Goal: Task Accomplishment & Management: Manage account settings

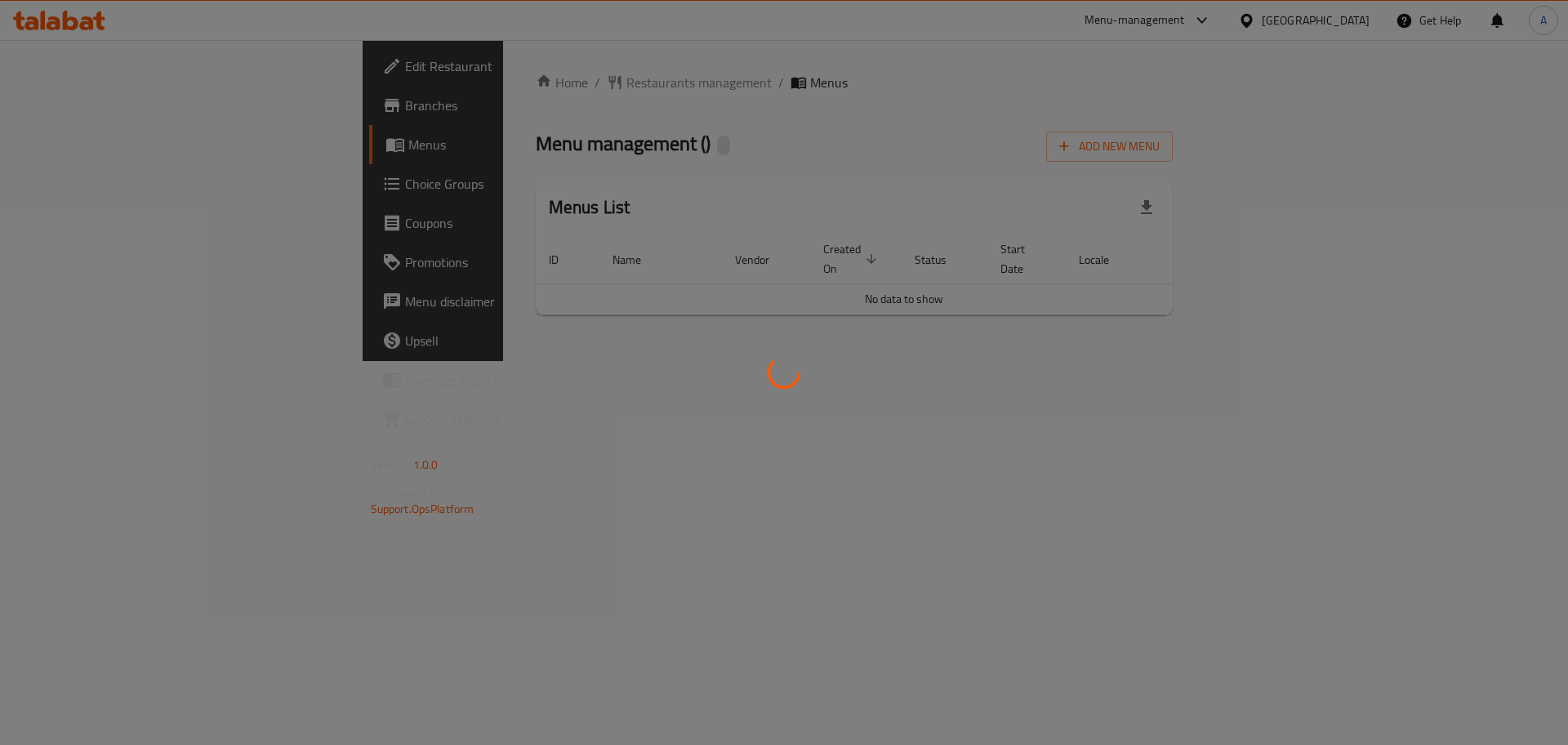
click at [445, 294] on div at bounding box center [784, 372] width 1568 height 745
click at [70, 146] on div at bounding box center [784, 372] width 1568 height 745
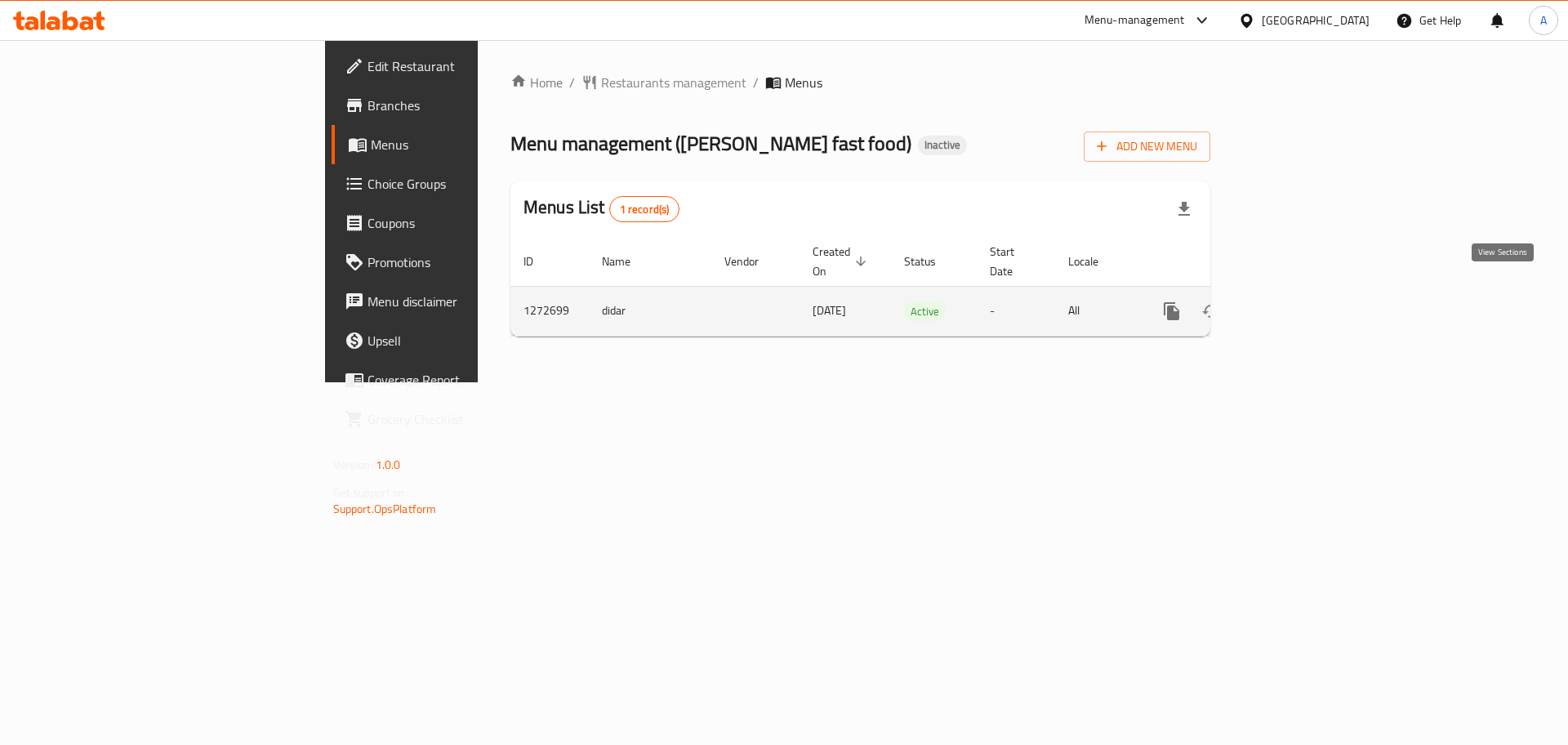
click at [1299, 301] on icon "enhanced table" at bounding box center [1289, 311] width 19 height 19
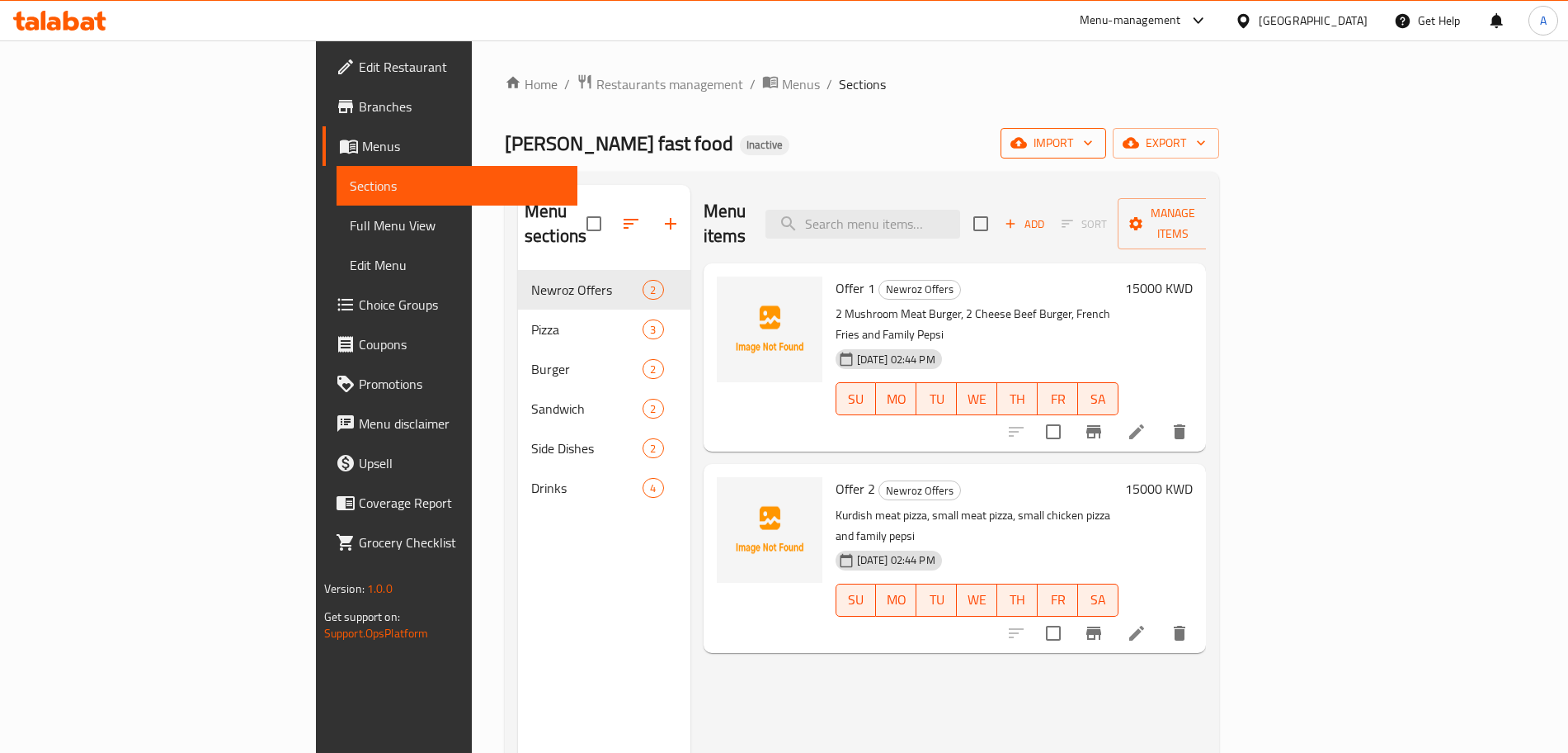
click at [1093, 144] on span "import" at bounding box center [1053, 143] width 79 height 20
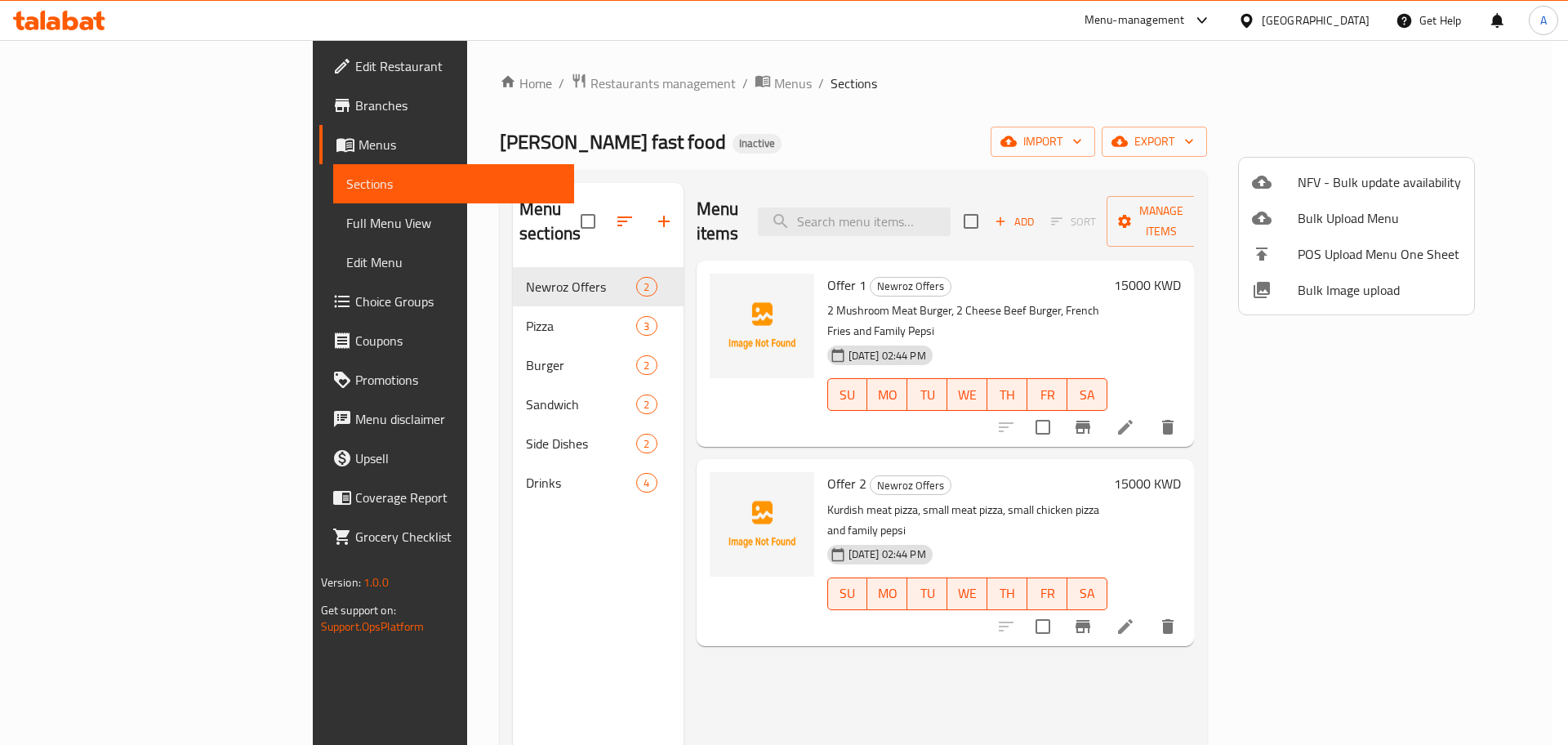
click at [957, 114] on div at bounding box center [784, 372] width 1568 height 745
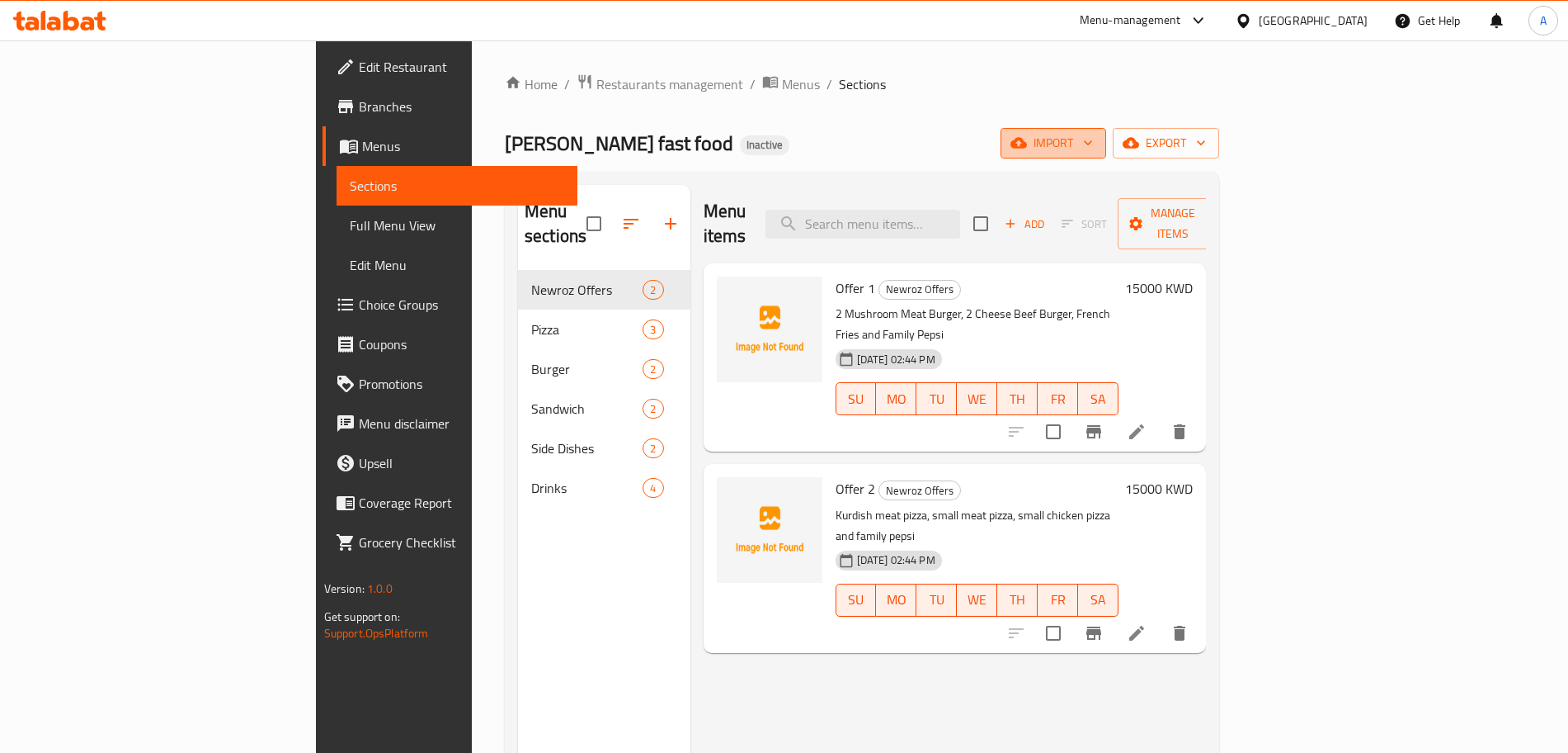
click at [1093, 141] on span "import" at bounding box center [1053, 143] width 79 height 20
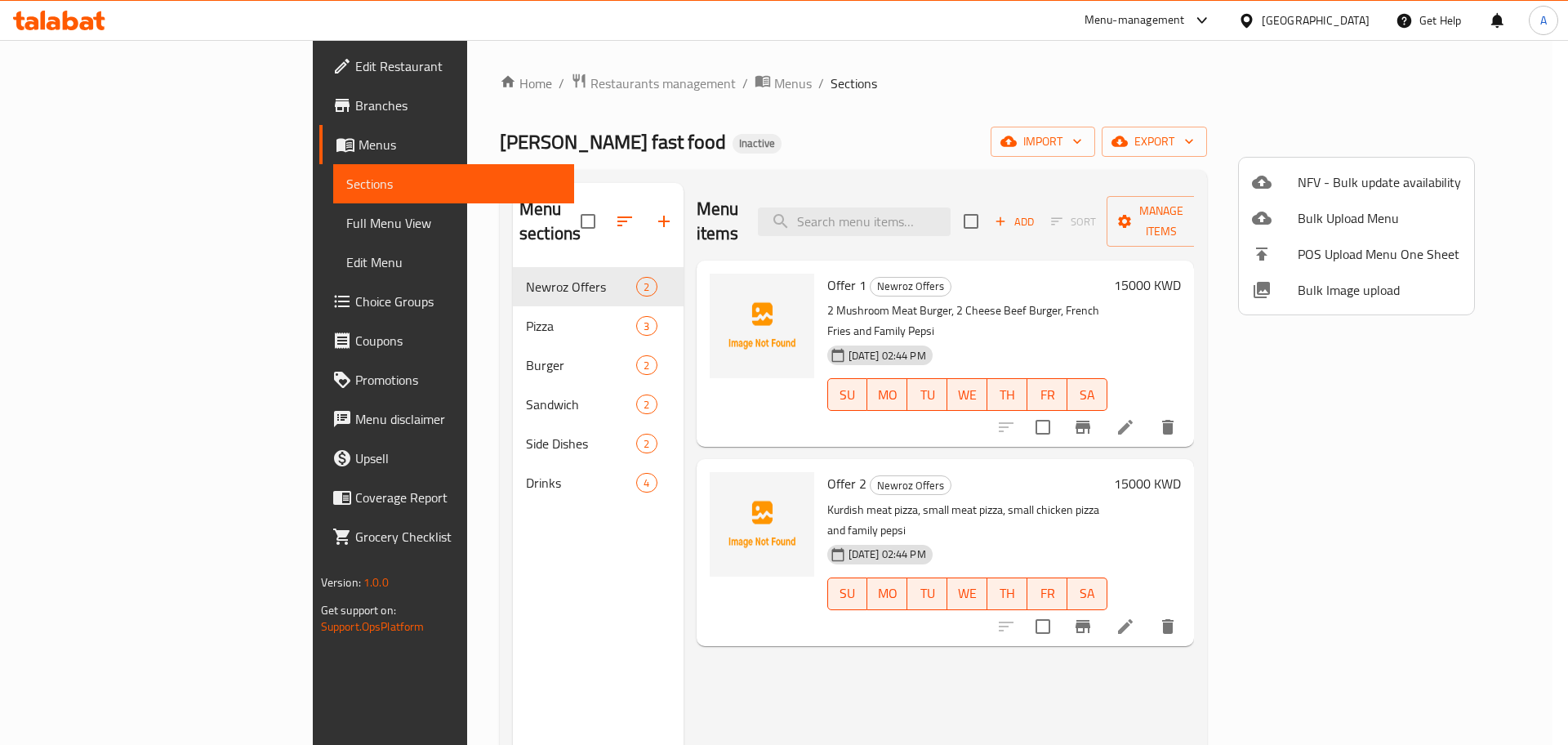
click at [1388, 140] on div at bounding box center [784, 372] width 1568 height 745
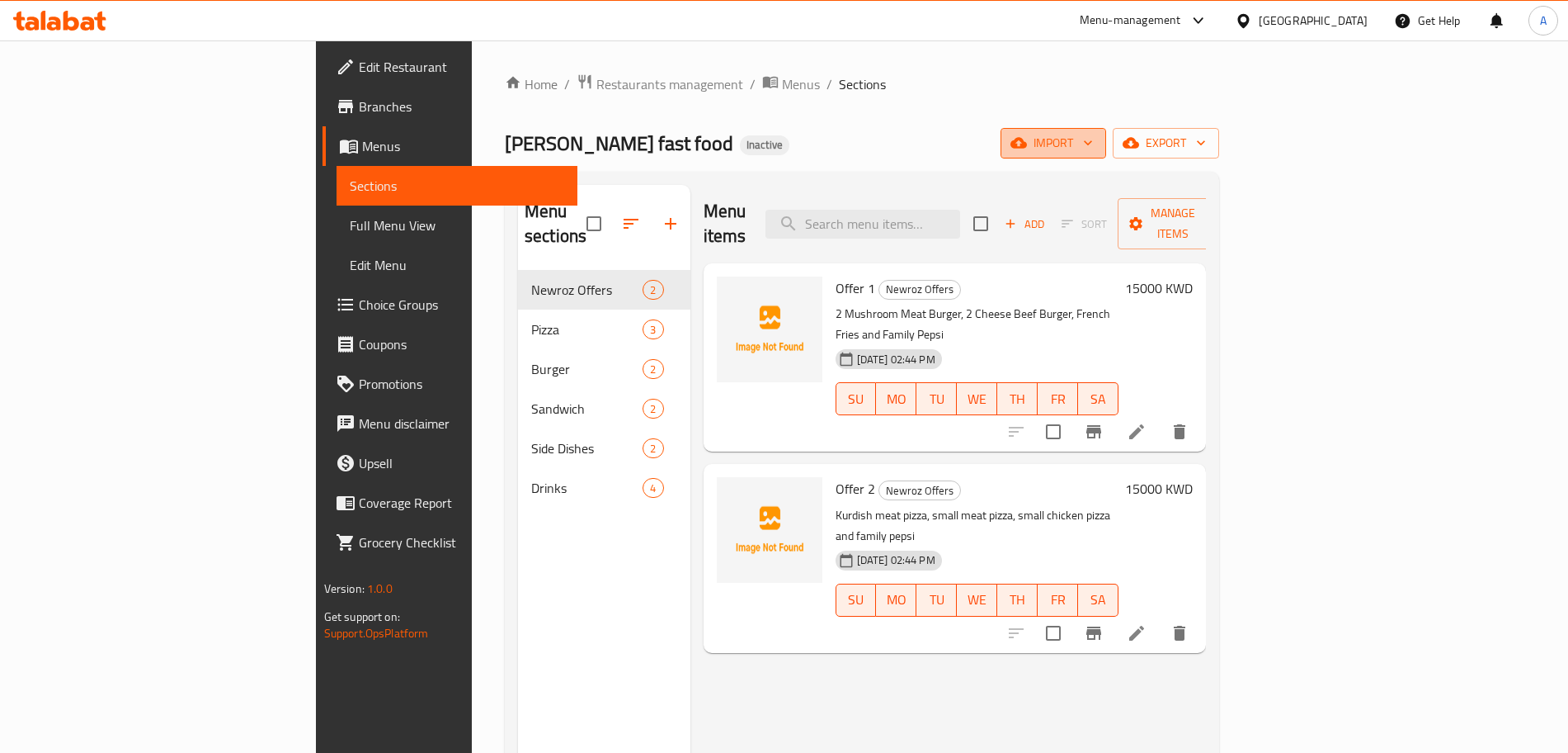
click at [1093, 138] on span "import" at bounding box center [1053, 143] width 79 height 20
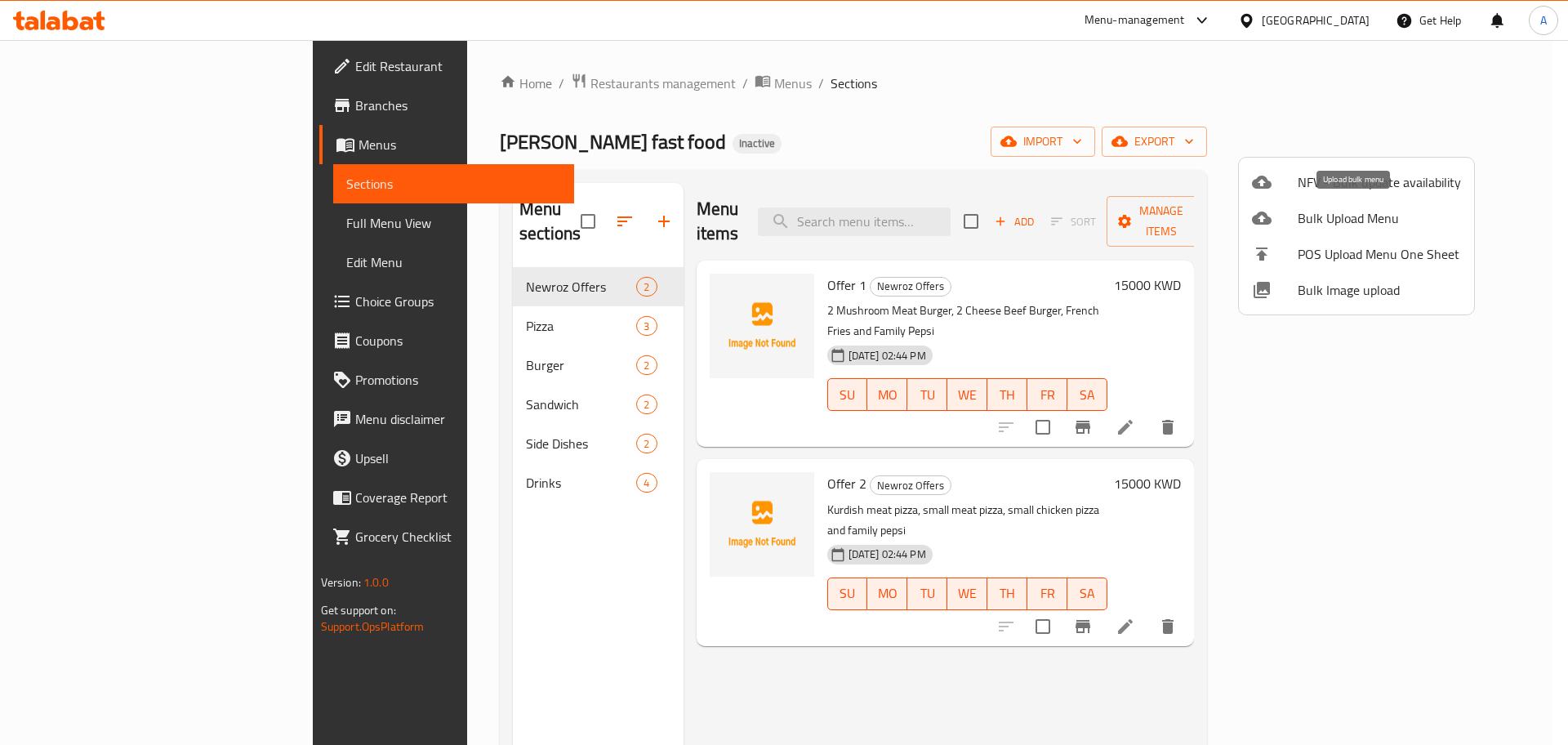
click at [1379, 208] on span "Bulk Upload Menu" at bounding box center [1379, 217] width 163 height 19
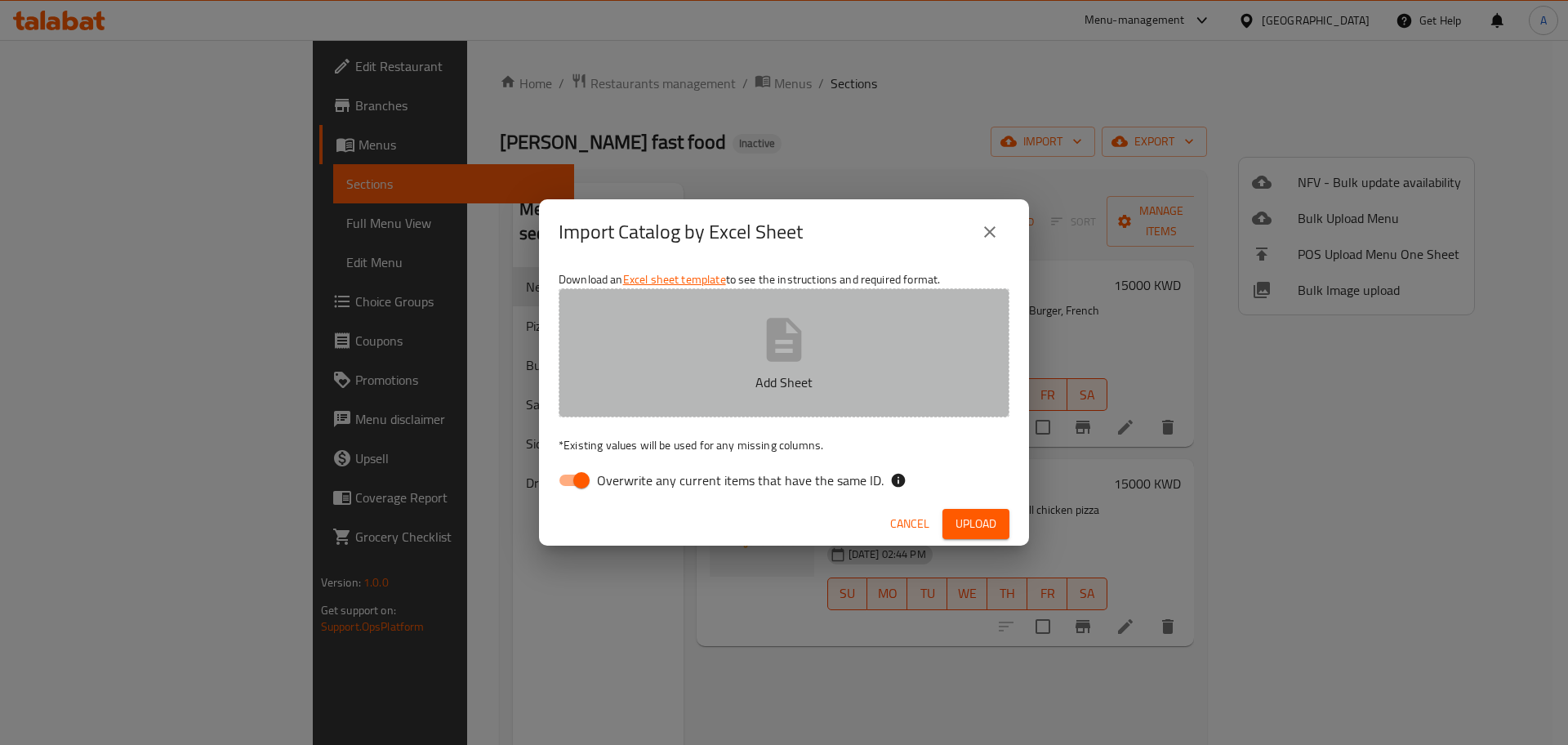
click at [778, 386] on p "Add Sheet" at bounding box center [784, 381] width 400 height 19
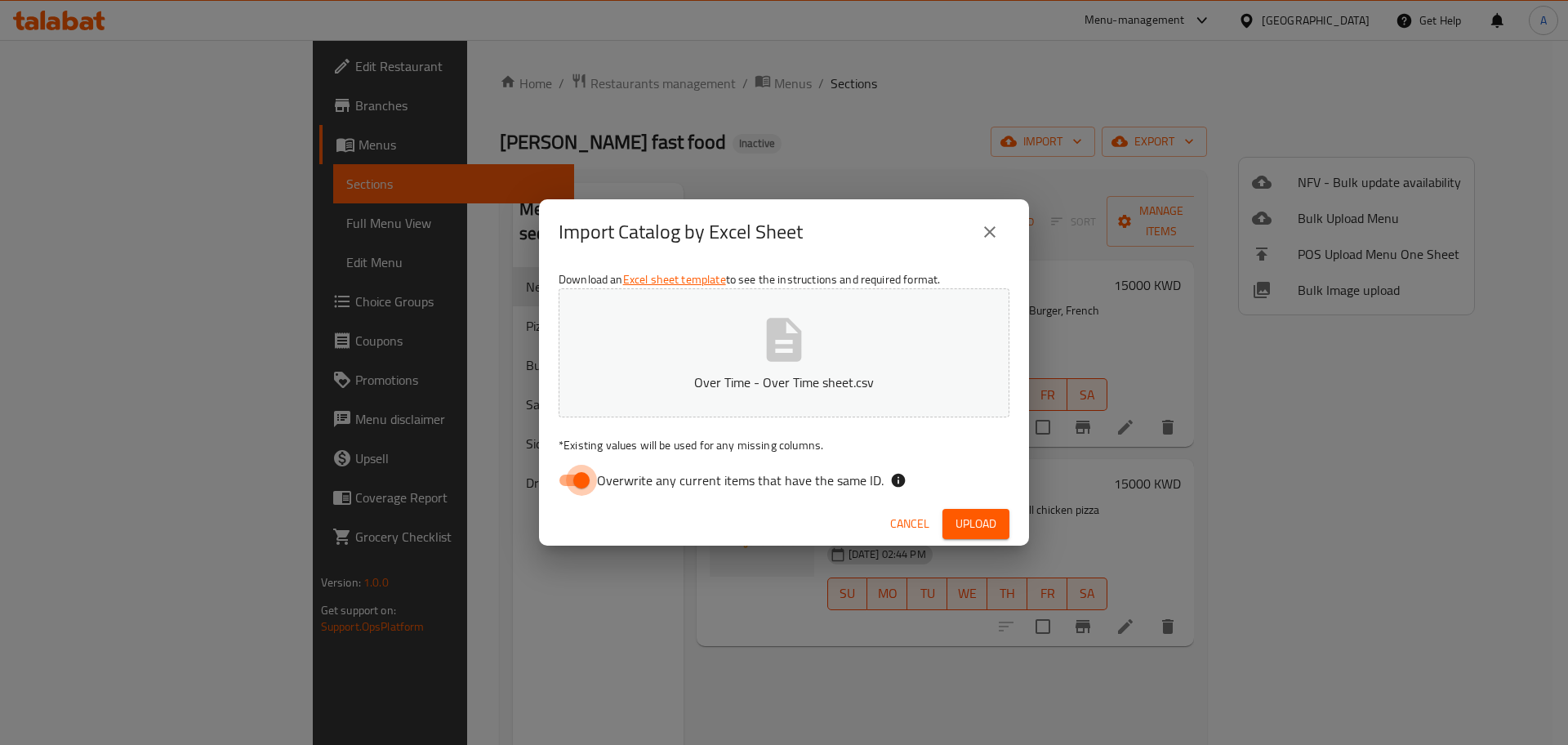
click at [577, 482] on input "Overwrite any current items that have the same ID." at bounding box center [581, 480] width 93 height 31
checkbox input "false"
click at [904, 521] on span "Cancel" at bounding box center [909, 524] width 40 height 20
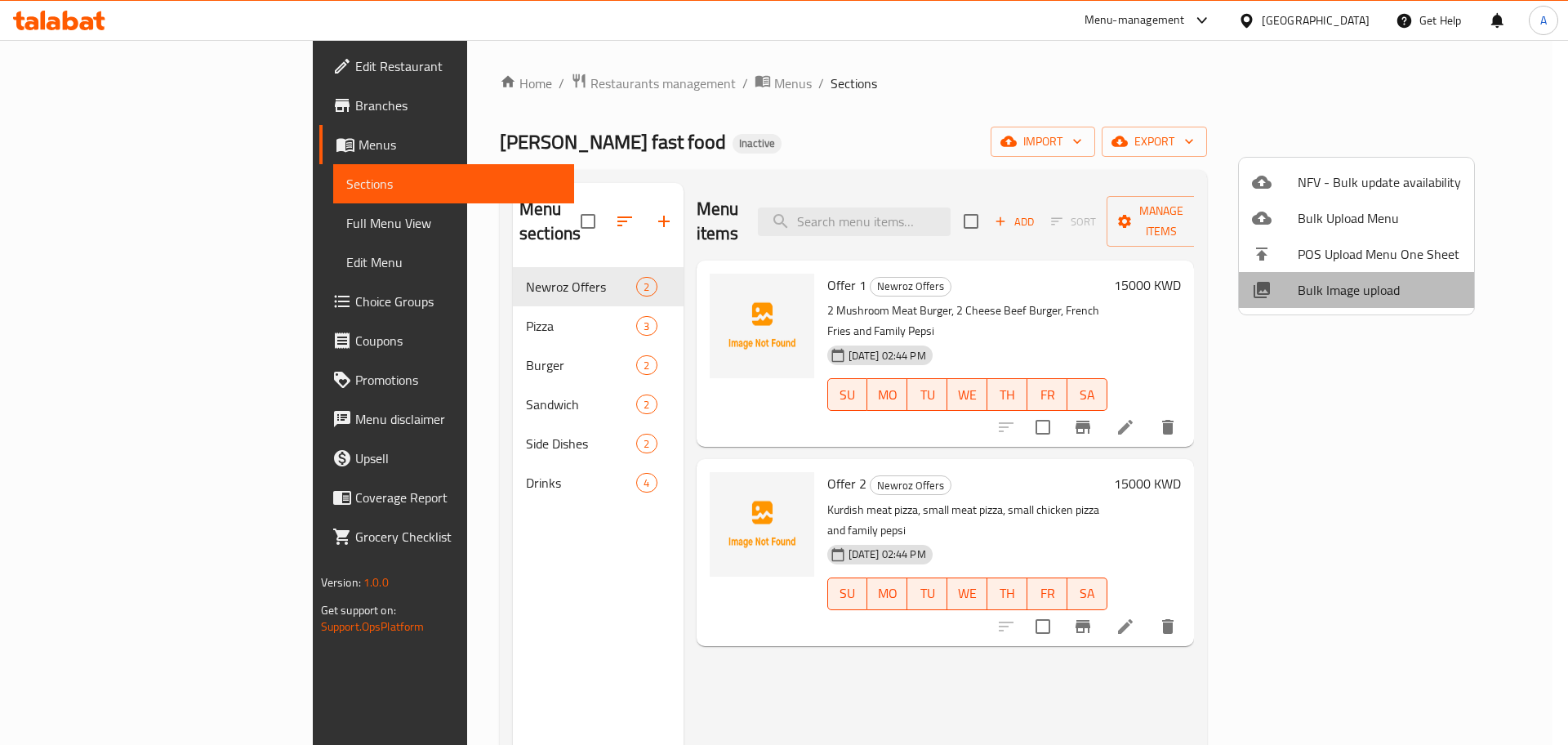
click at [1405, 294] on span "Bulk Image upload" at bounding box center [1379, 290] width 163 height 19
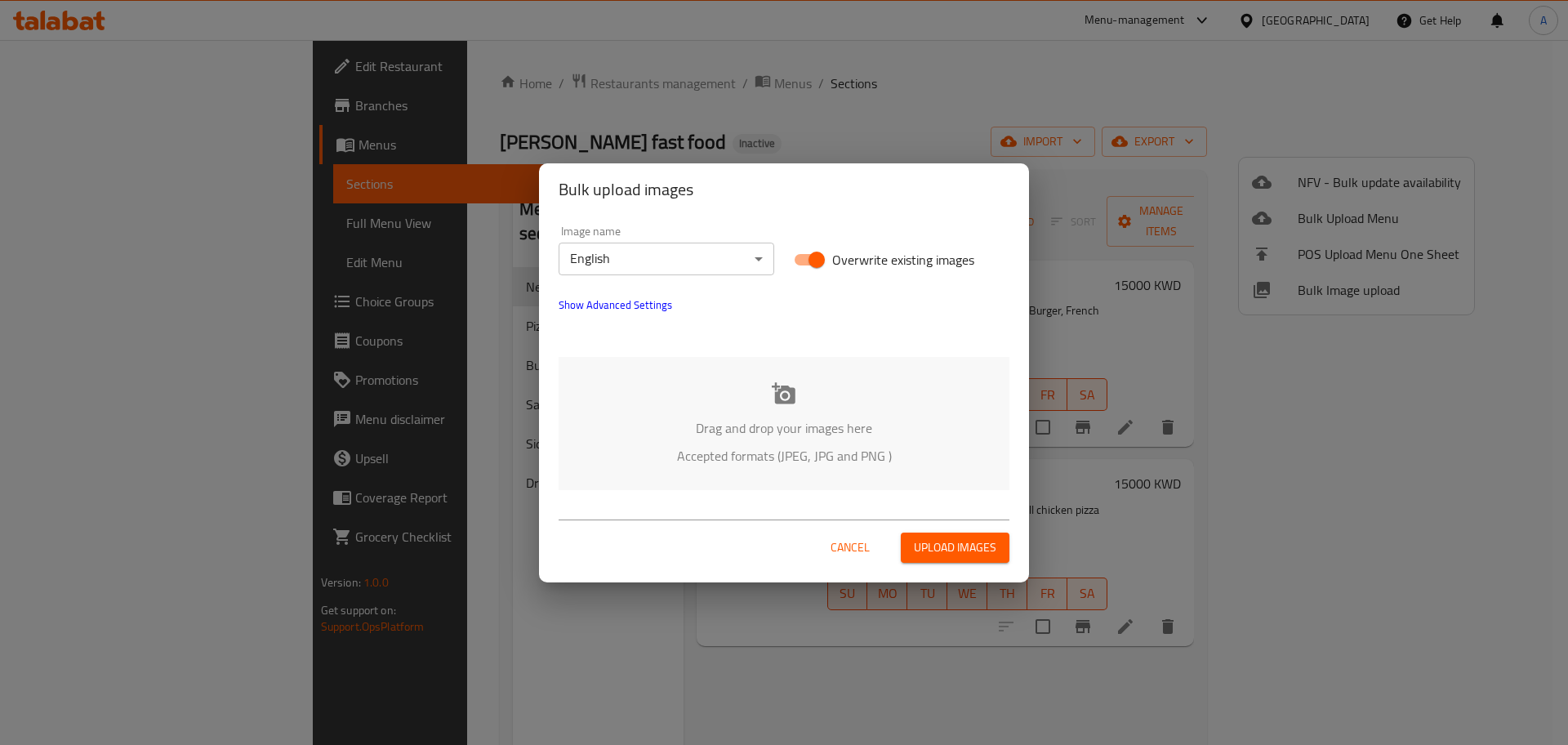
click at [960, 551] on span "Upload images" at bounding box center [955, 547] width 83 height 20
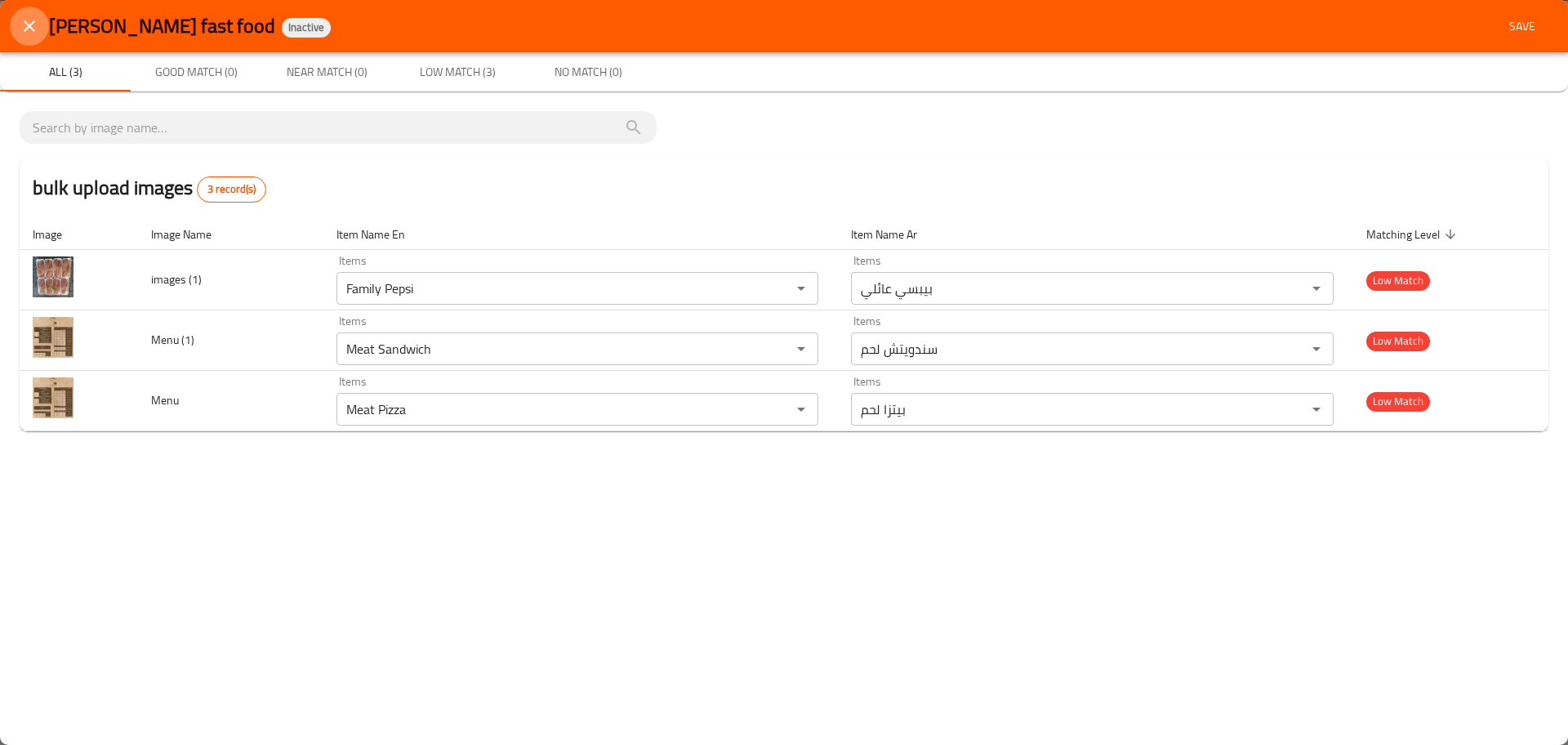
click at [26, 18] on icon "close" at bounding box center [29, 25] width 19 height 19
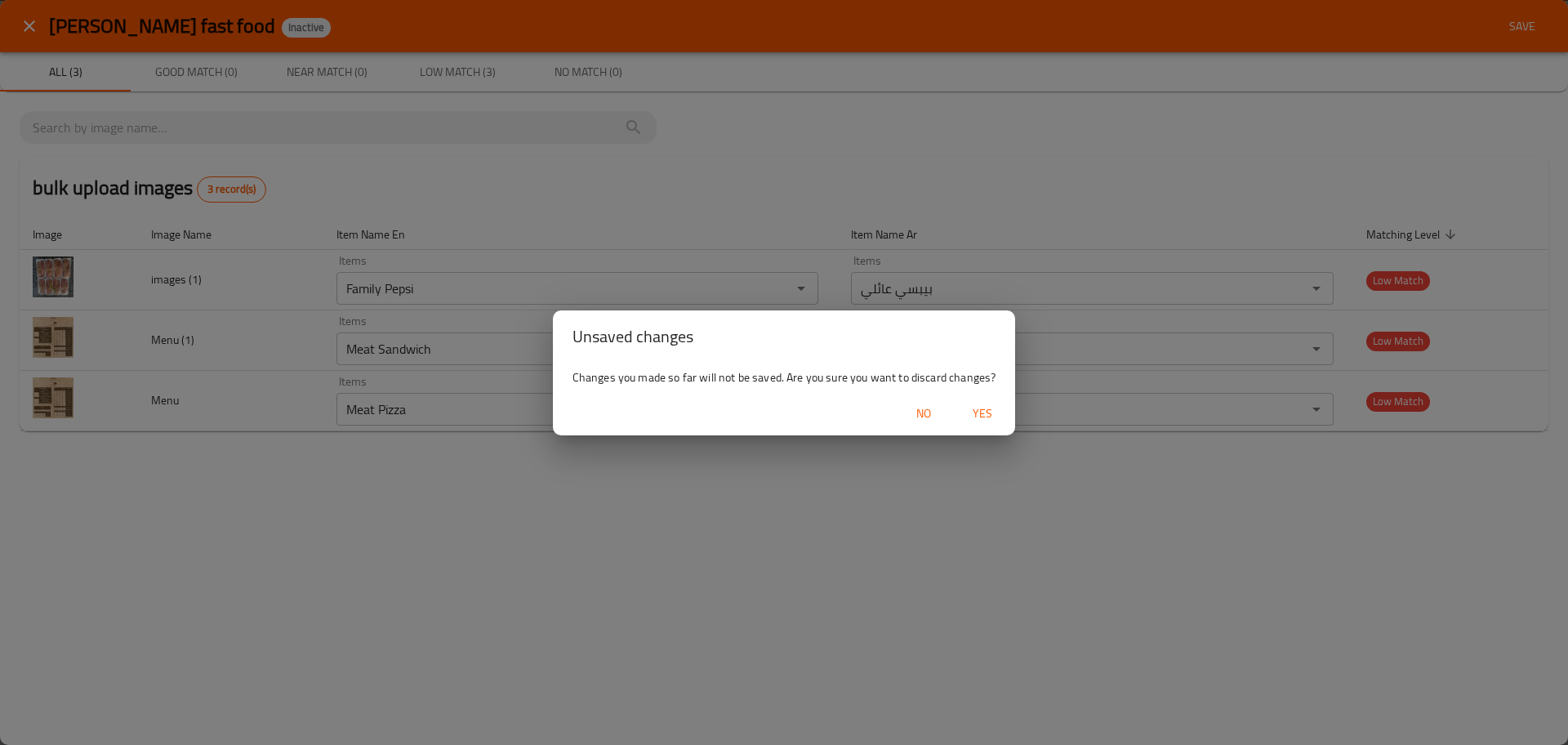
click at [919, 417] on span "No" at bounding box center [924, 413] width 40 height 20
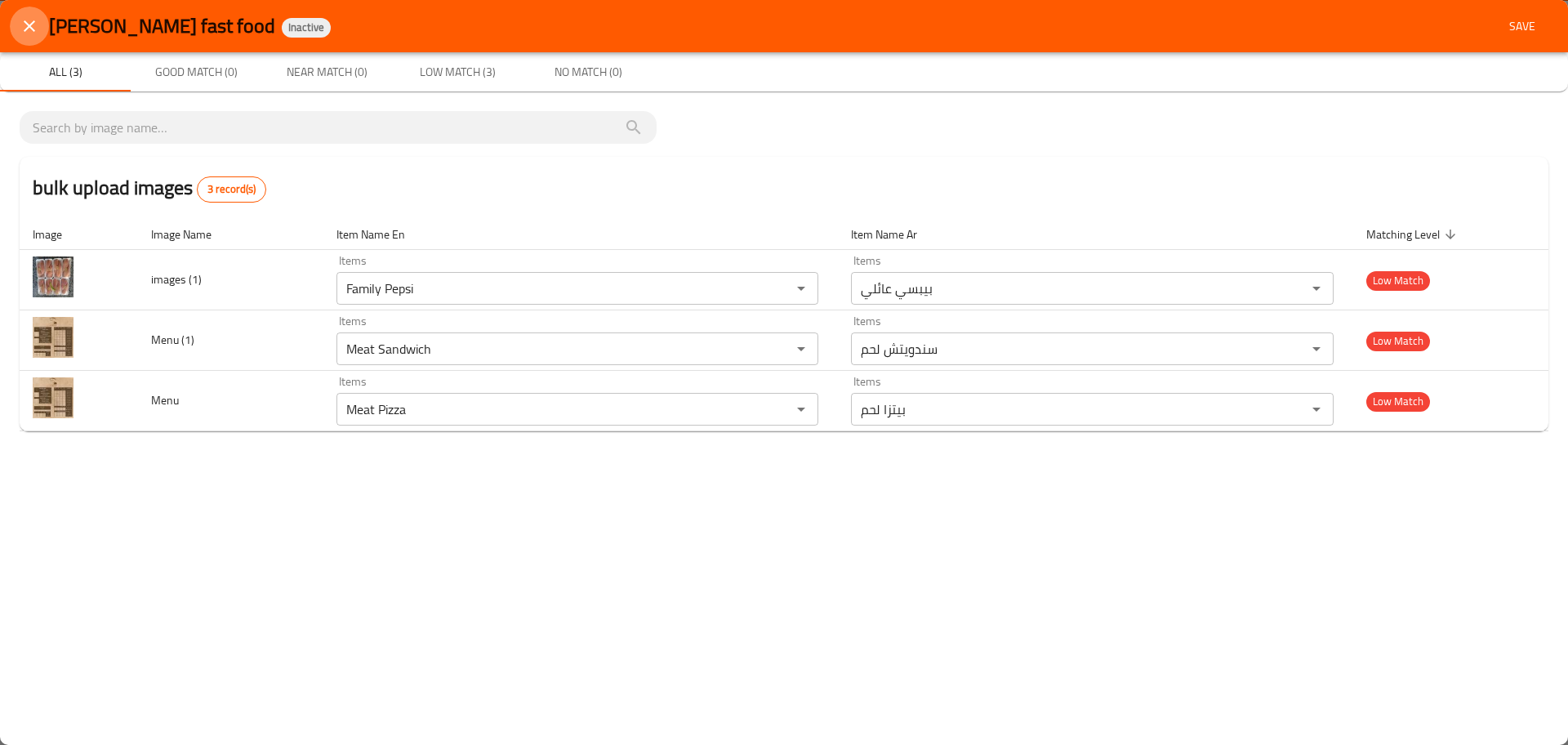
click at [36, 24] on icon "close" at bounding box center [29, 25] width 19 height 19
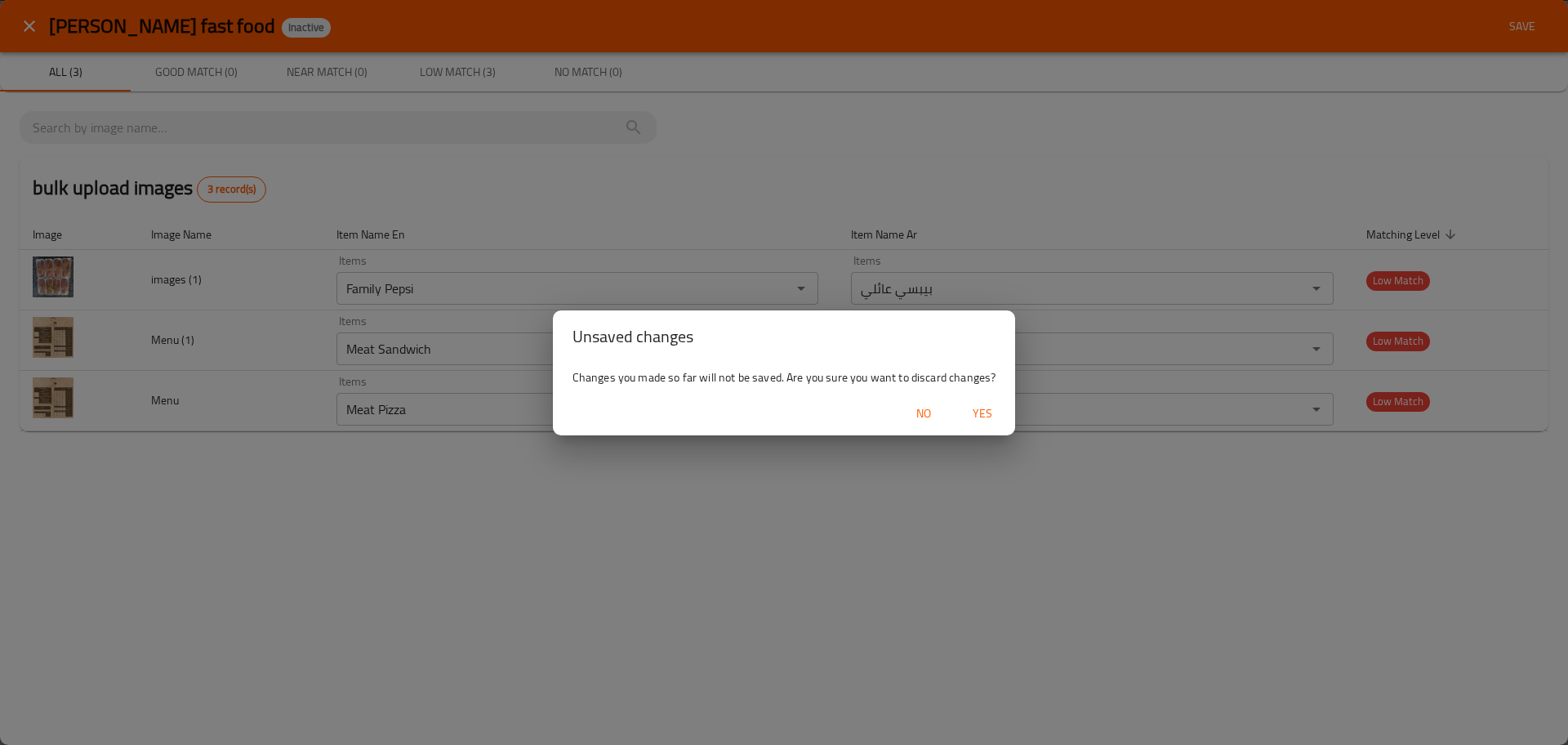
click at [975, 409] on span "Yes" at bounding box center [983, 413] width 40 height 20
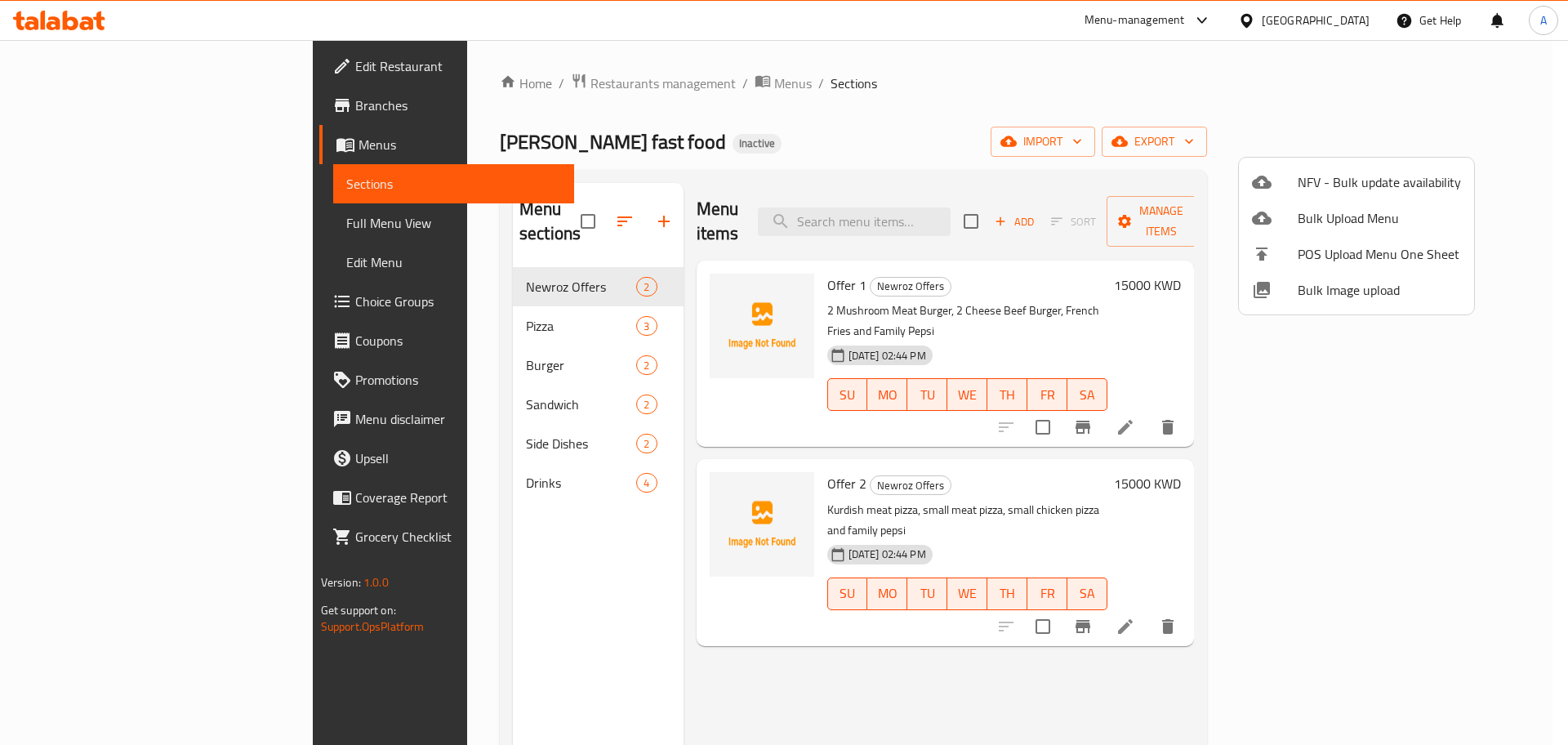
click at [1349, 28] on div at bounding box center [784, 372] width 1568 height 745
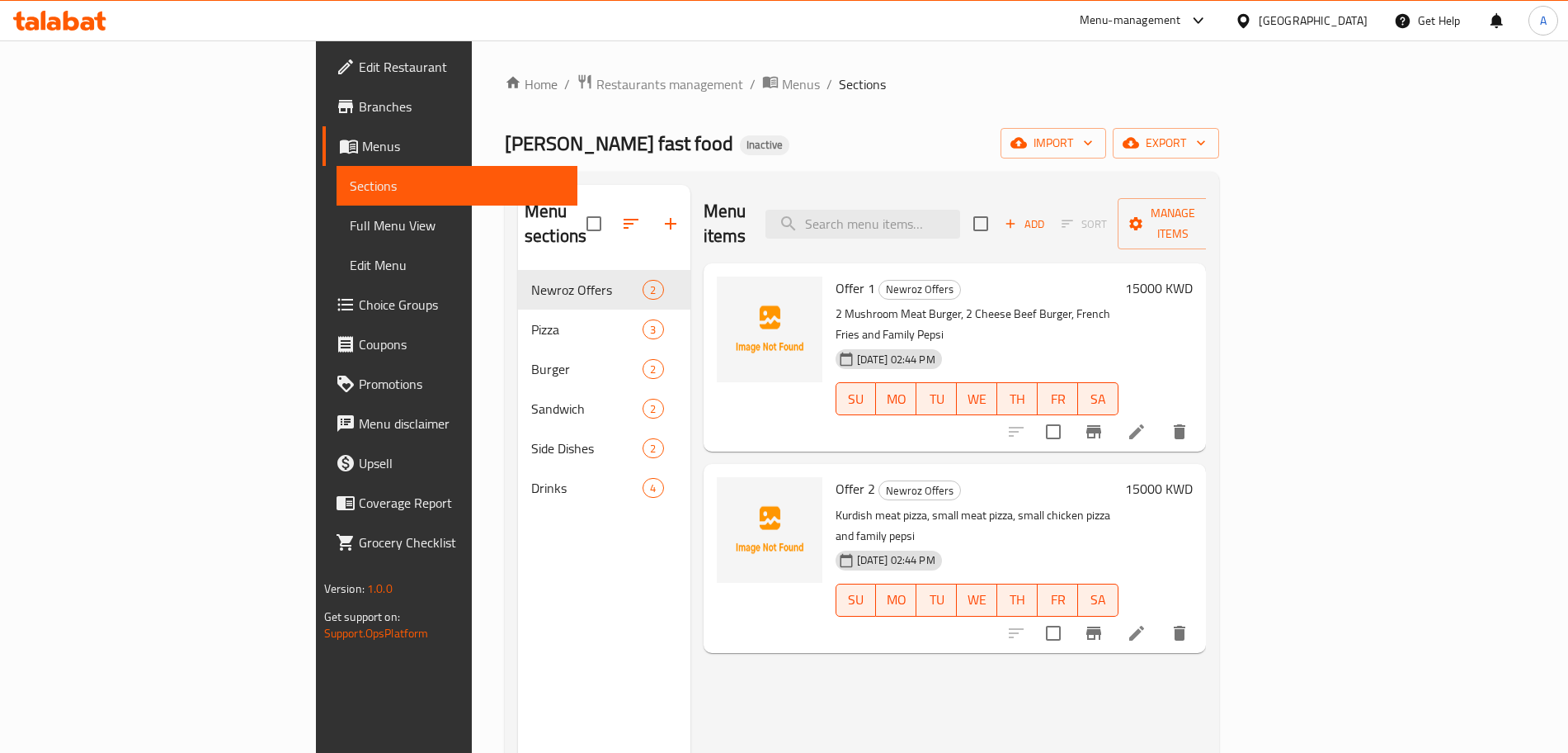
click at [1346, 26] on div "[GEOGRAPHIC_DATA]" at bounding box center [1313, 20] width 109 height 18
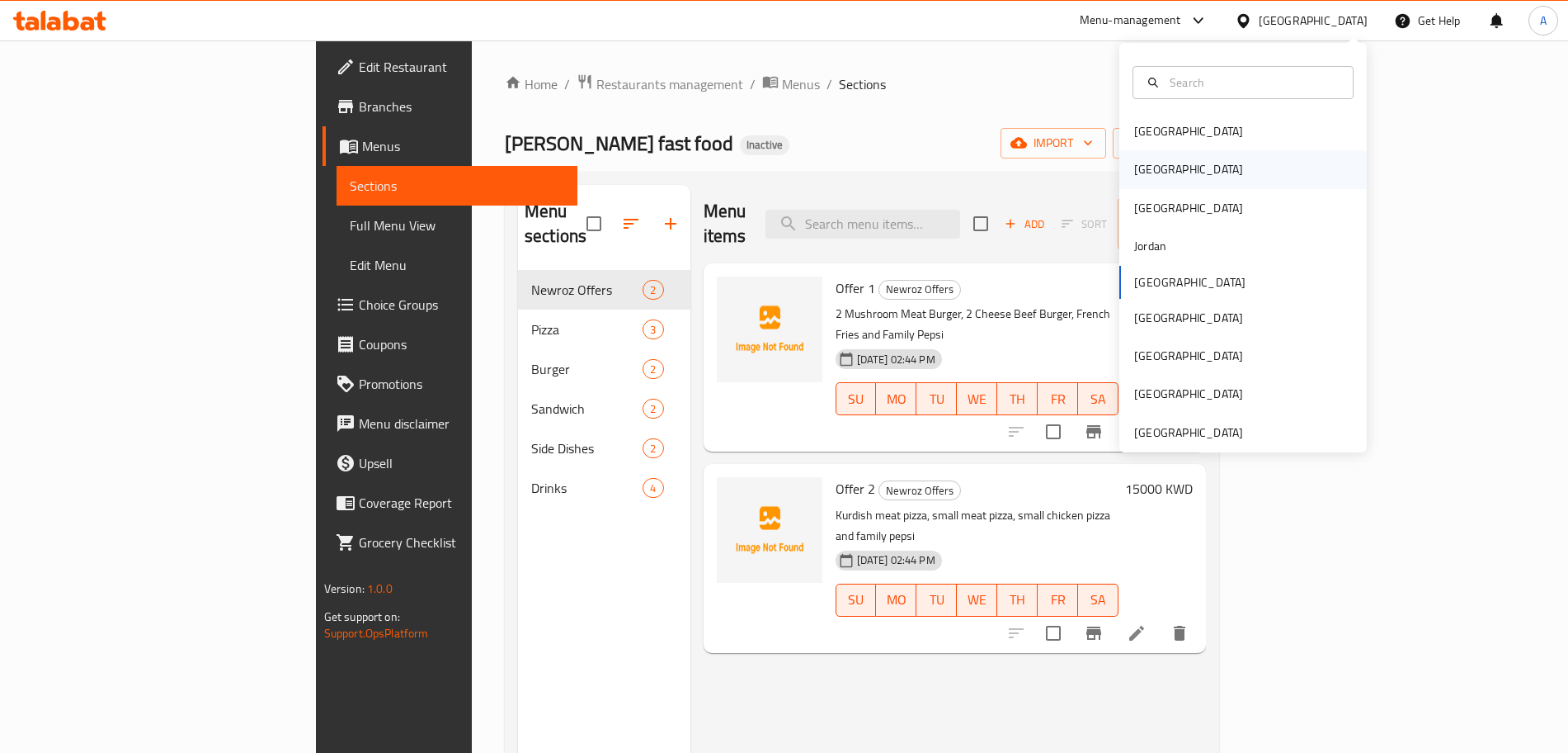
click at [1139, 169] on div "[GEOGRAPHIC_DATA]" at bounding box center [1189, 168] width 109 height 18
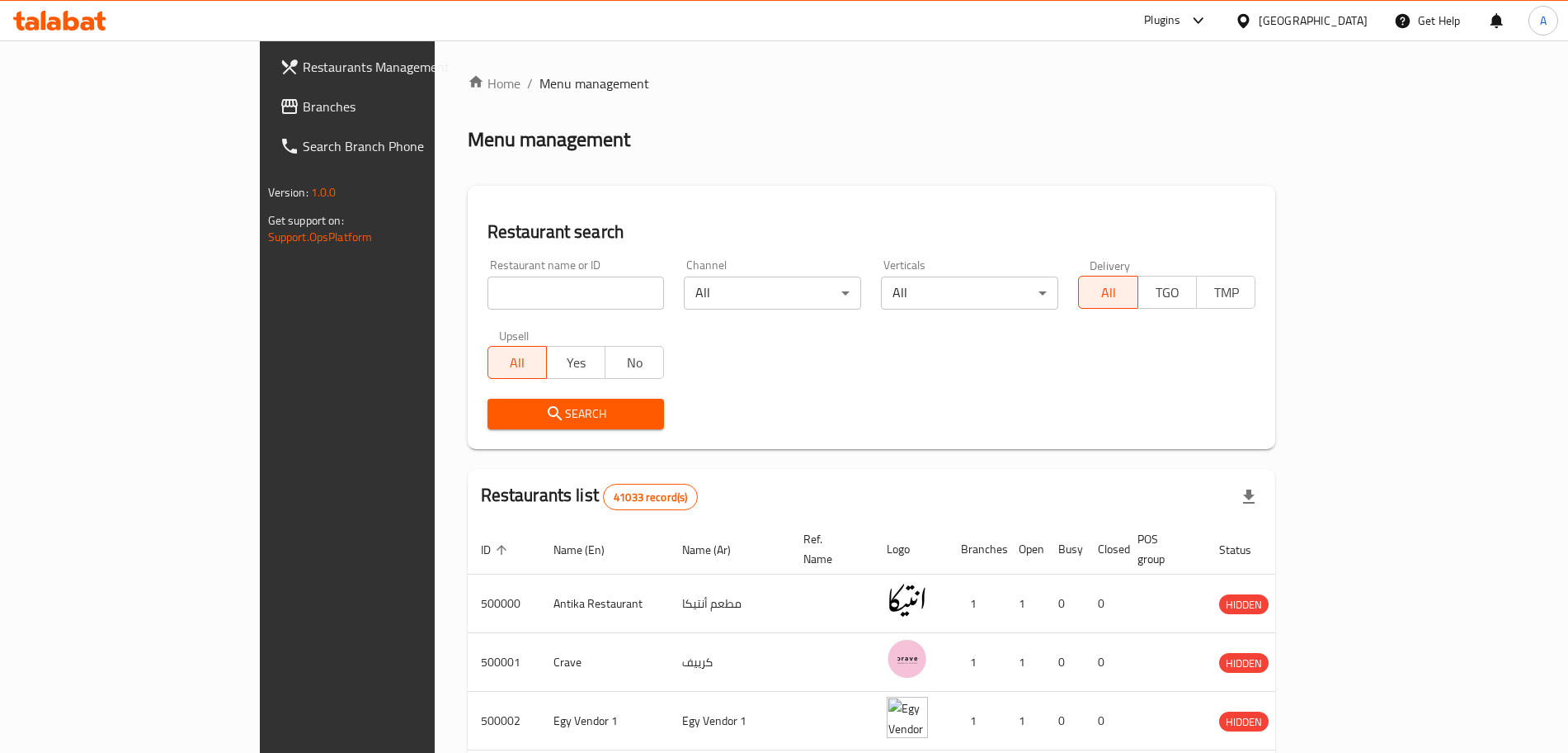
click at [303, 103] on span "Branches" at bounding box center [406, 106] width 206 height 20
